Goal: Task Accomplishment & Management: Manage account settings

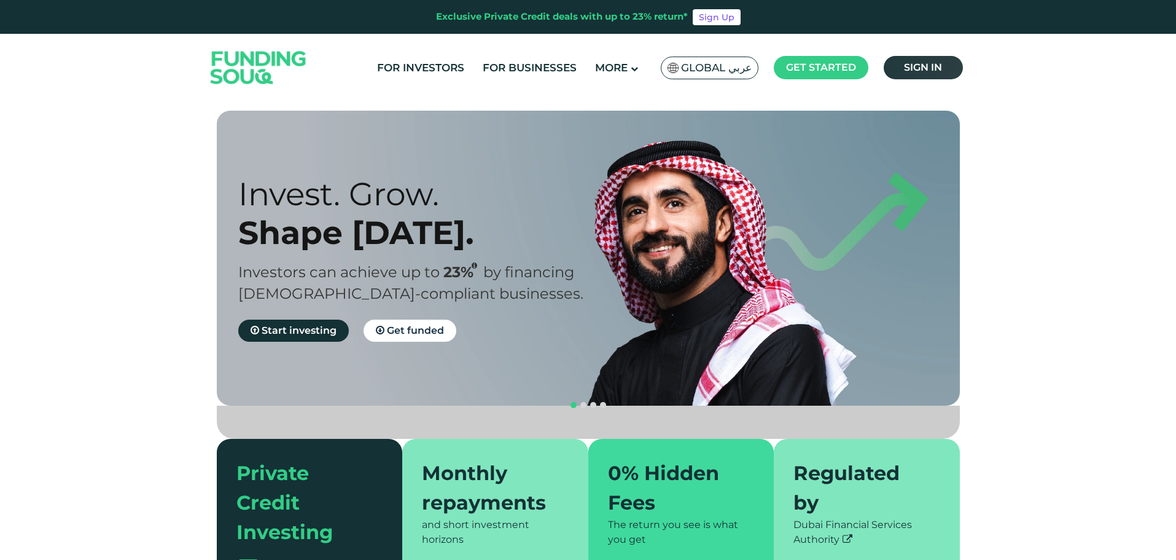
click at [931, 68] on span "Sign in" at bounding box center [923, 67] width 38 height 12
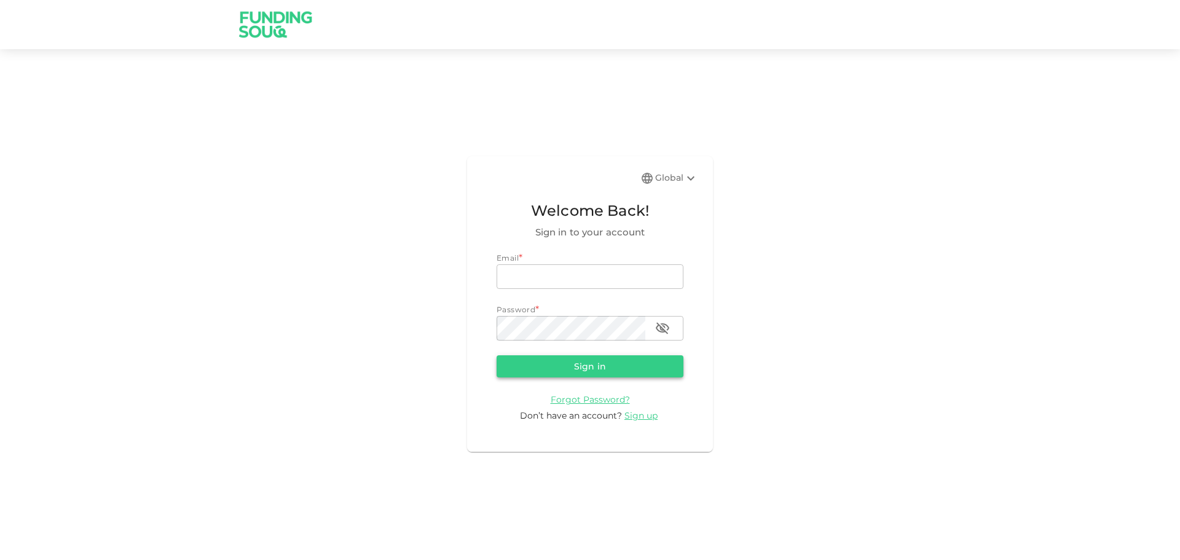
type input "halhindi81@gmail.com"
click at [575, 366] on button "Sign in" at bounding box center [589, 366] width 187 height 22
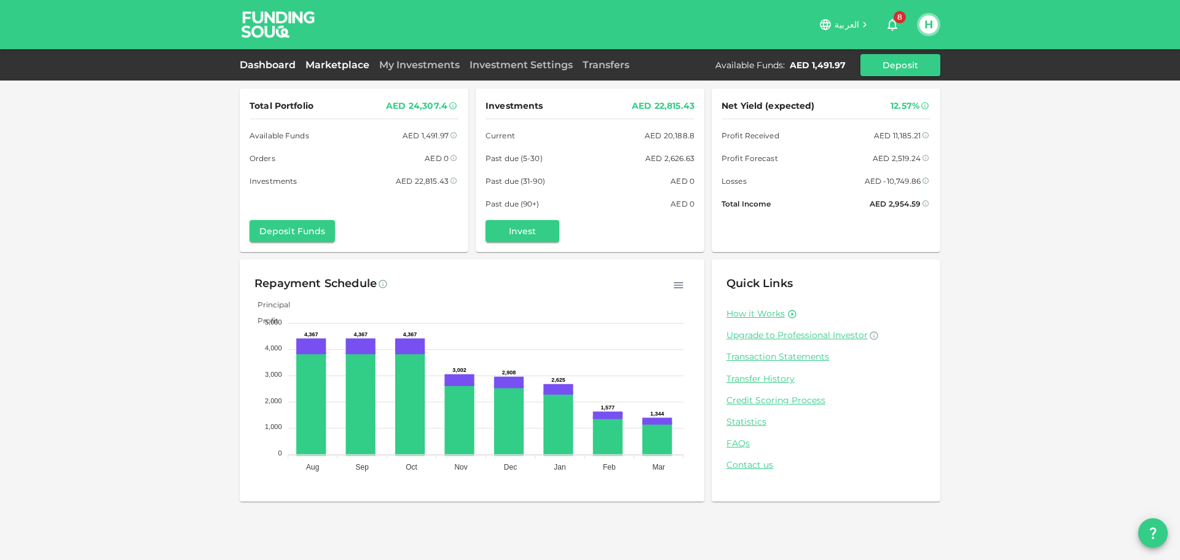
click at [324, 65] on link "Marketplace" at bounding box center [337, 65] width 74 height 12
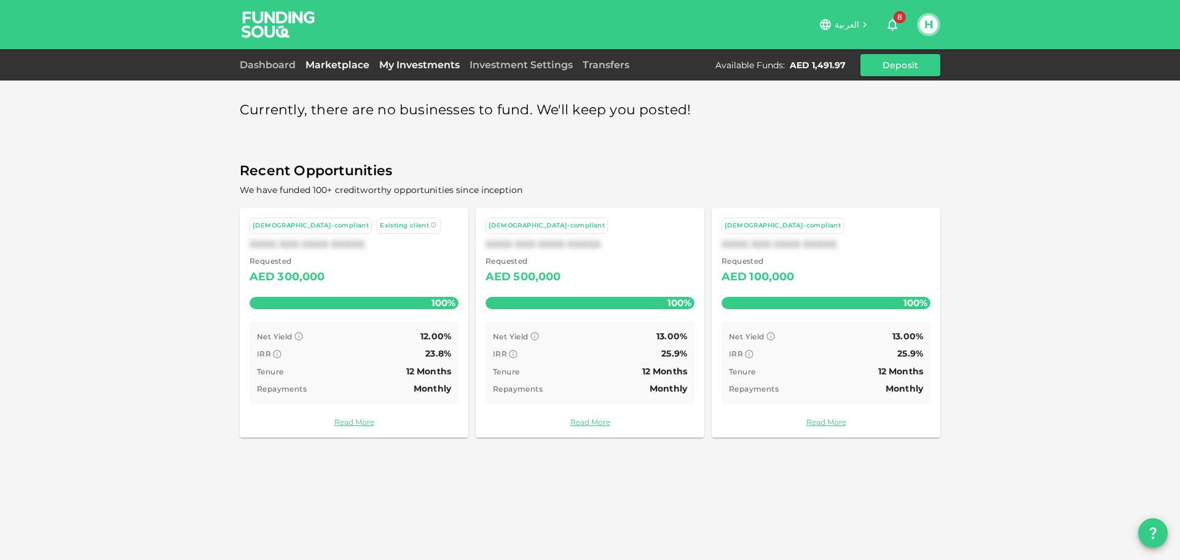
click at [391, 63] on link "My Investments" at bounding box center [419, 65] width 90 height 12
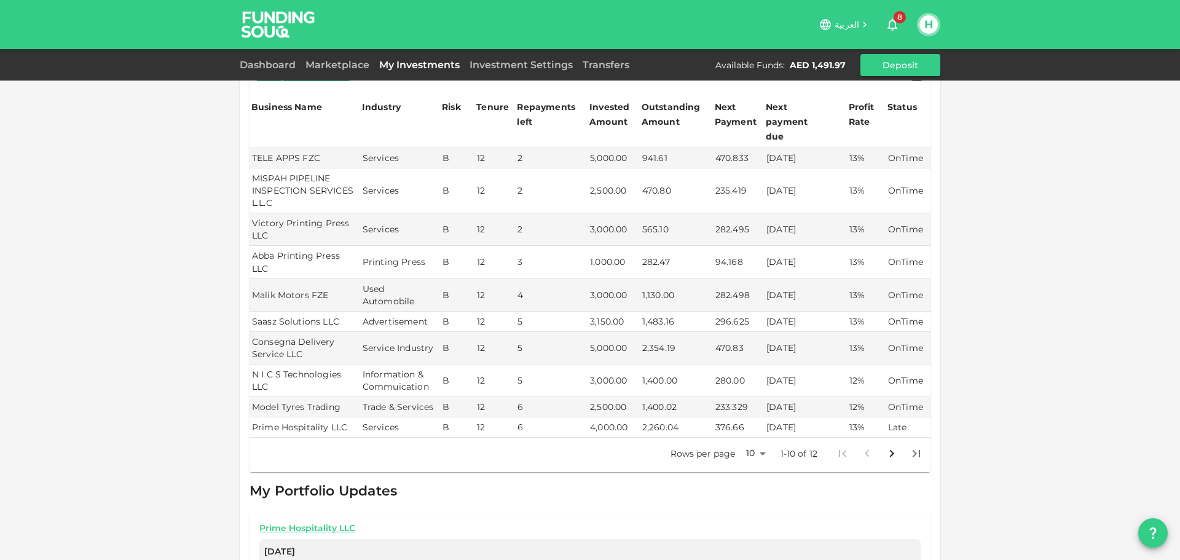
scroll to position [123, 0]
click at [755, 427] on body "العربية 8 H Dashboard Marketplace My Investments Investment Settings Transfers …" at bounding box center [590, 280] width 1180 height 560
click at [752, 469] on li "25" at bounding box center [750, 467] width 37 height 22
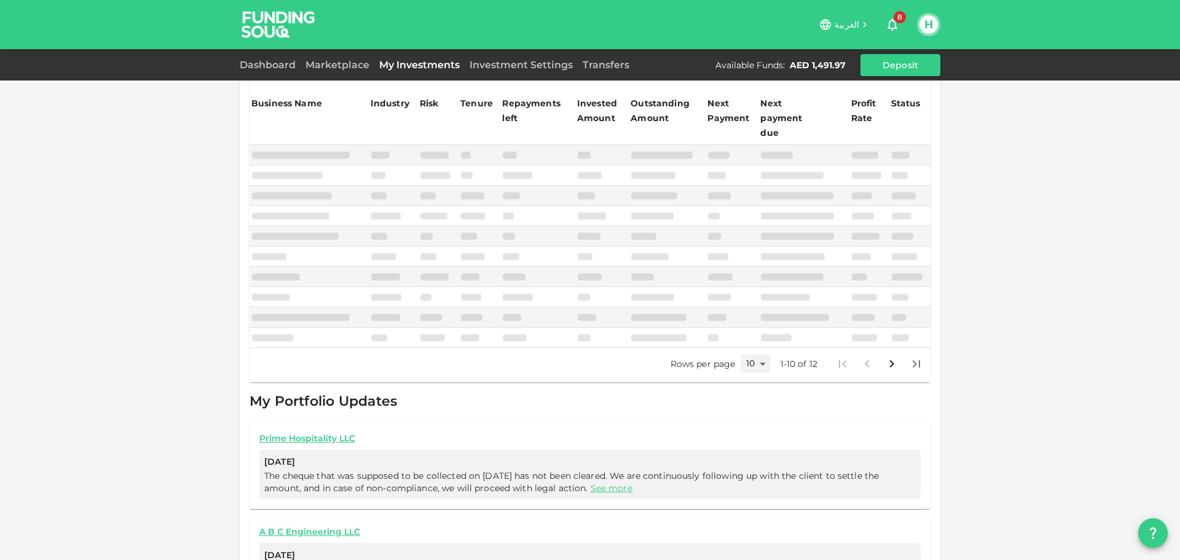
type input "25"
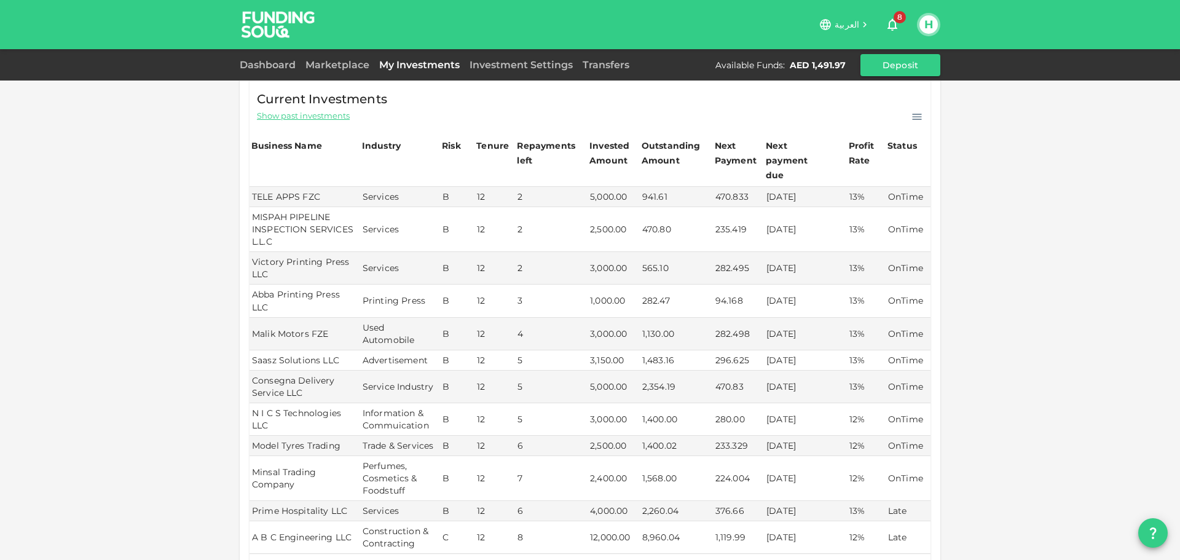
scroll to position [61, 0]
